Goal: Task Accomplishment & Management: Complete application form

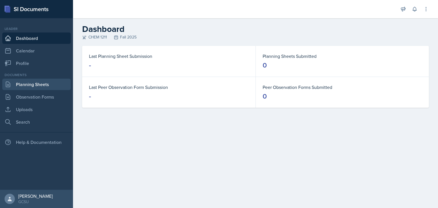
click at [34, 85] on link "Planning Sheets" at bounding box center [36, 84] width 68 height 11
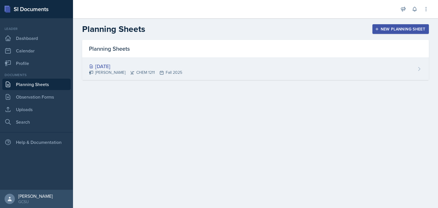
click at [308, 68] on div "[DATE] [PERSON_NAME] CHEM 1211 Fall 2025" at bounding box center [255, 69] width 347 height 22
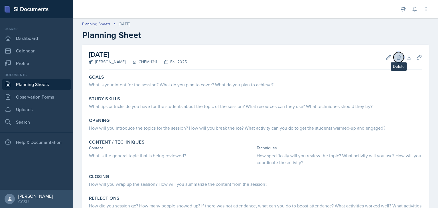
click at [397, 56] on icon at bounding box center [399, 57] width 6 height 6
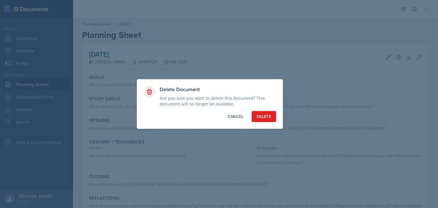
click at [262, 112] on button "Delete" at bounding box center [264, 116] width 24 height 11
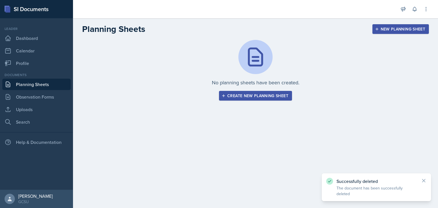
click at [381, 31] on div "New Planning Sheet" at bounding box center [400, 29] width 49 height 5
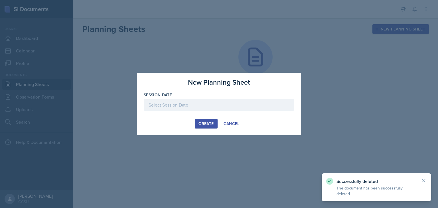
click at [219, 107] on div at bounding box center [219, 105] width 151 height 12
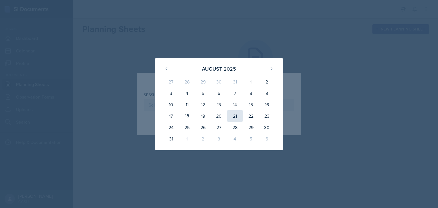
click at [240, 114] on div "21" at bounding box center [235, 115] width 16 height 11
type input "[DATE]"
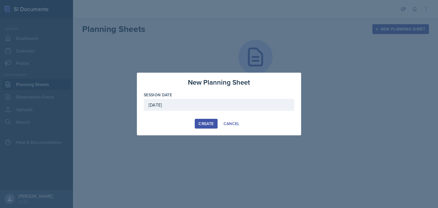
click at [206, 122] on div "Create" at bounding box center [206, 124] width 15 height 5
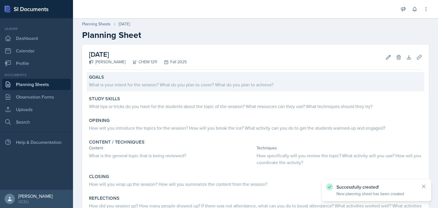
click at [179, 86] on div "What is your intent for the session? What do you plan to cover? What do you pla…" at bounding box center [255, 84] width 333 height 7
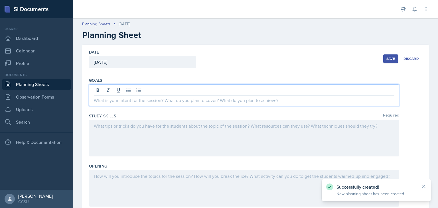
click at [193, 89] on div at bounding box center [244, 95] width 310 height 22
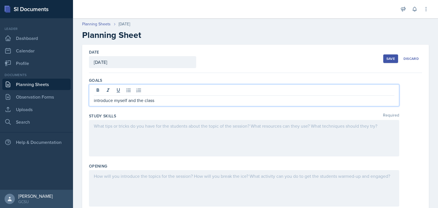
click at [96, 100] on p "introduce myself and the class" at bounding box center [244, 100] width 301 height 7
click at [170, 103] on p "Introduce myself and the class" at bounding box center [244, 100] width 301 height 7
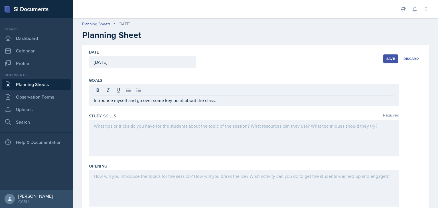
click at [181, 146] on div at bounding box center [244, 138] width 310 height 37
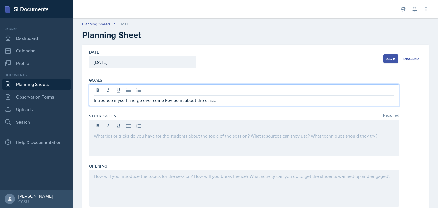
click at [183, 90] on div "Introduce myself and go over some key point about the class." at bounding box center [244, 95] width 310 height 22
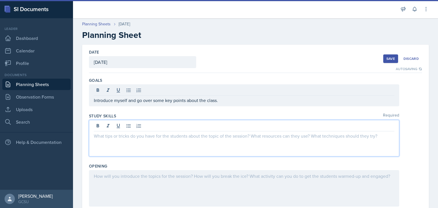
click at [185, 128] on div at bounding box center [244, 138] width 310 height 37
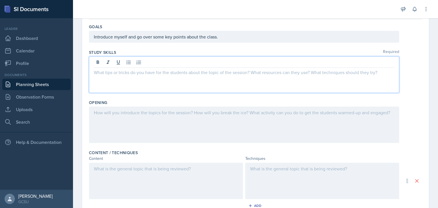
scroll to position [52, 0]
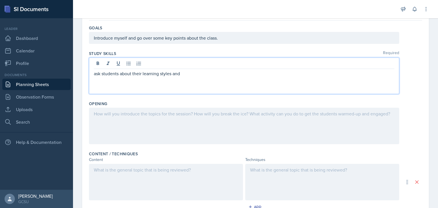
click at [96, 72] on p "ask students about their learning styles and" at bounding box center [244, 73] width 301 height 7
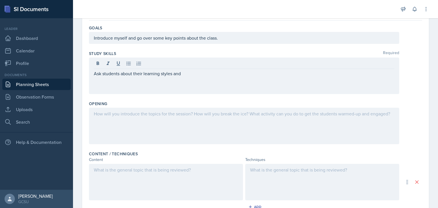
click at [195, 79] on div "Ask students about their learning styles and" at bounding box center [244, 76] width 310 height 37
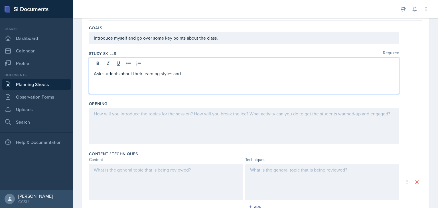
click at [197, 73] on p "Ask students about their learning styles and" at bounding box center [244, 73] width 301 height 7
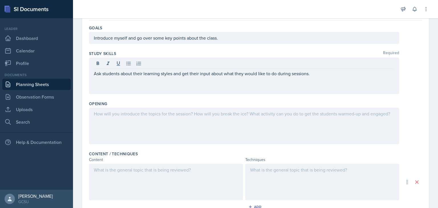
click at [203, 127] on div at bounding box center [244, 126] width 310 height 37
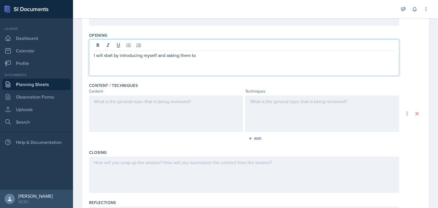
scroll to position [120, 0]
click at [206, 55] on p "I will start by introducing myself and asking them to breifly introdue themslev…" at bounding box center [244, 56] width 301 height 7
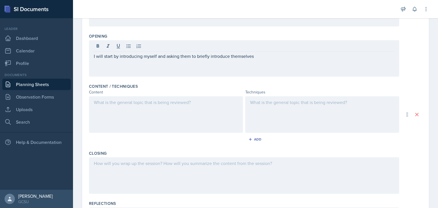
click at [215, 117] on div at bounding box center [166, 114] width 154 height 37
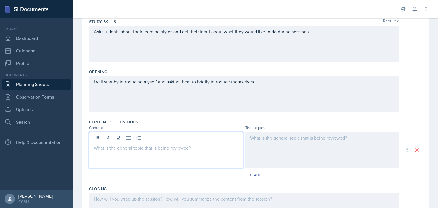
scroll to position [89, 0]
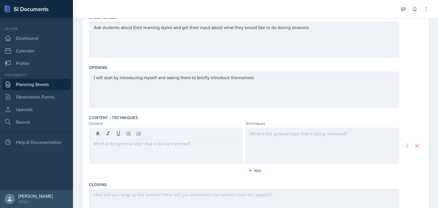
click at [279, 162] on div at bounding box center [322, 146] width 154 height 37
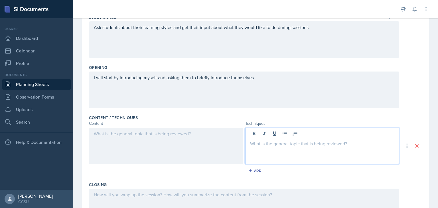
scroll to position [98, 0]
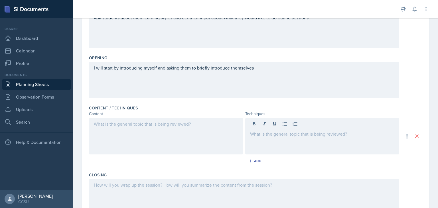
click at [312, 176] on div "Closing" at bounding box center [255, 175] width 333 height 6
click at [219, 142] on div at bounding box center [166, 136] width 154 height 37
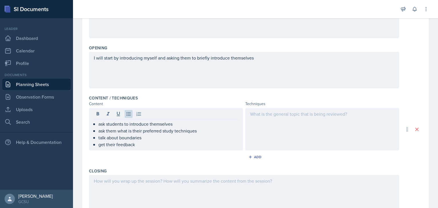
click at [298, 134] on div at bounding box center [322, 129] width 154 height 43
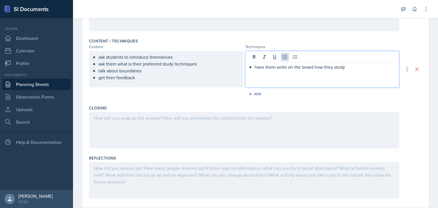
scroll to position [179, 0]
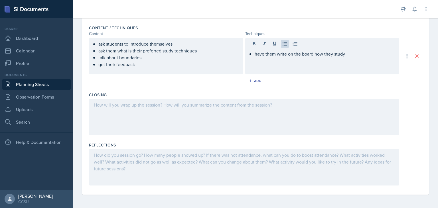
click at [222, 122] on div at bounding box center [244, 117] width 310 height 37
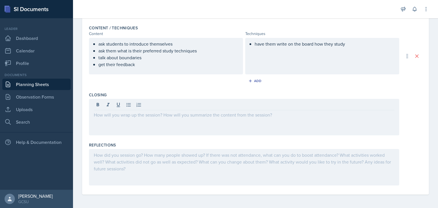
click at [179, 69] on div "ask students to introduce themselves ask them what is their preferred study tec…" at bounding box center [166, 56] width 154 height 37
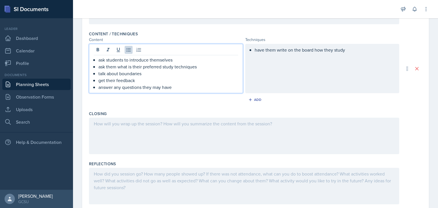
scroll to position [171, 0]
click at [363, 52] on p "have them write on the board how they study" at bounding box center [325, 51] width 140 height 7
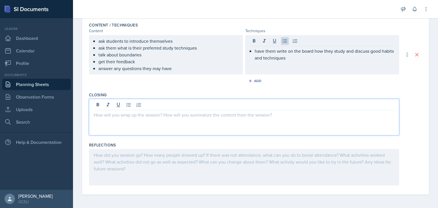
click at [237, 106] on div at bounding box center [244, 117] width 310 height 37
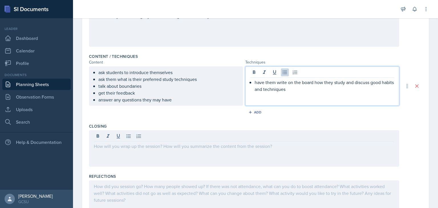
scroll to position [160, 0]
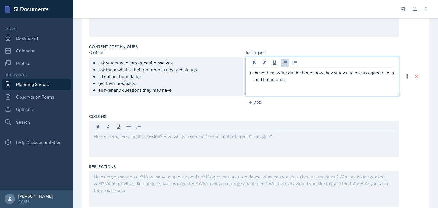
click at [314, 80] on p "have them write on the board how they study and discuss good habits and techniq…" at bounding box center [325, 76] width 140 height 14
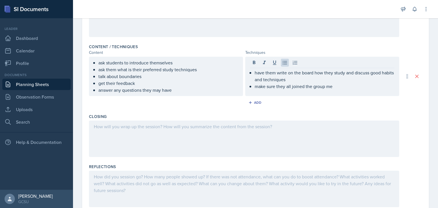
click at [284, 134] on div at bounding box center [244, 139] width 310 height 37
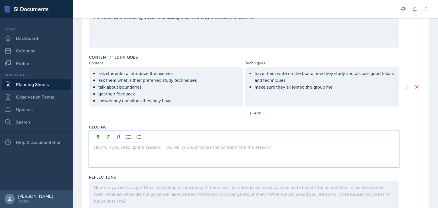
scroll to position [150, 0]
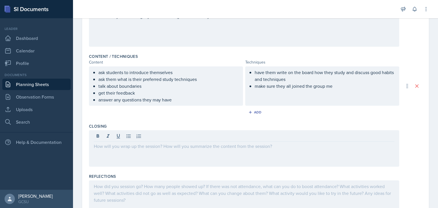
click at [238, 149] on div at bounding box center [244, 148] width 310 height 37
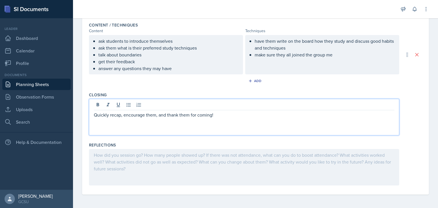
scroll to position [0, 0]
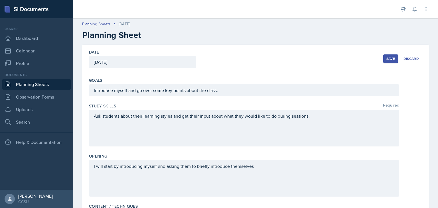
click at [387, 60] on div "Save" at bounding box center [391, 58] width 9 height 5
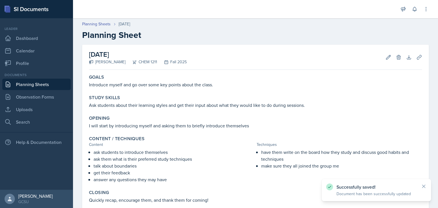
click at [33, 86] on link "Planning Sheets" at bounding box center [36, 84] width 68 height 11
